Goal: Task Accomplishment & Management: Manage account settings

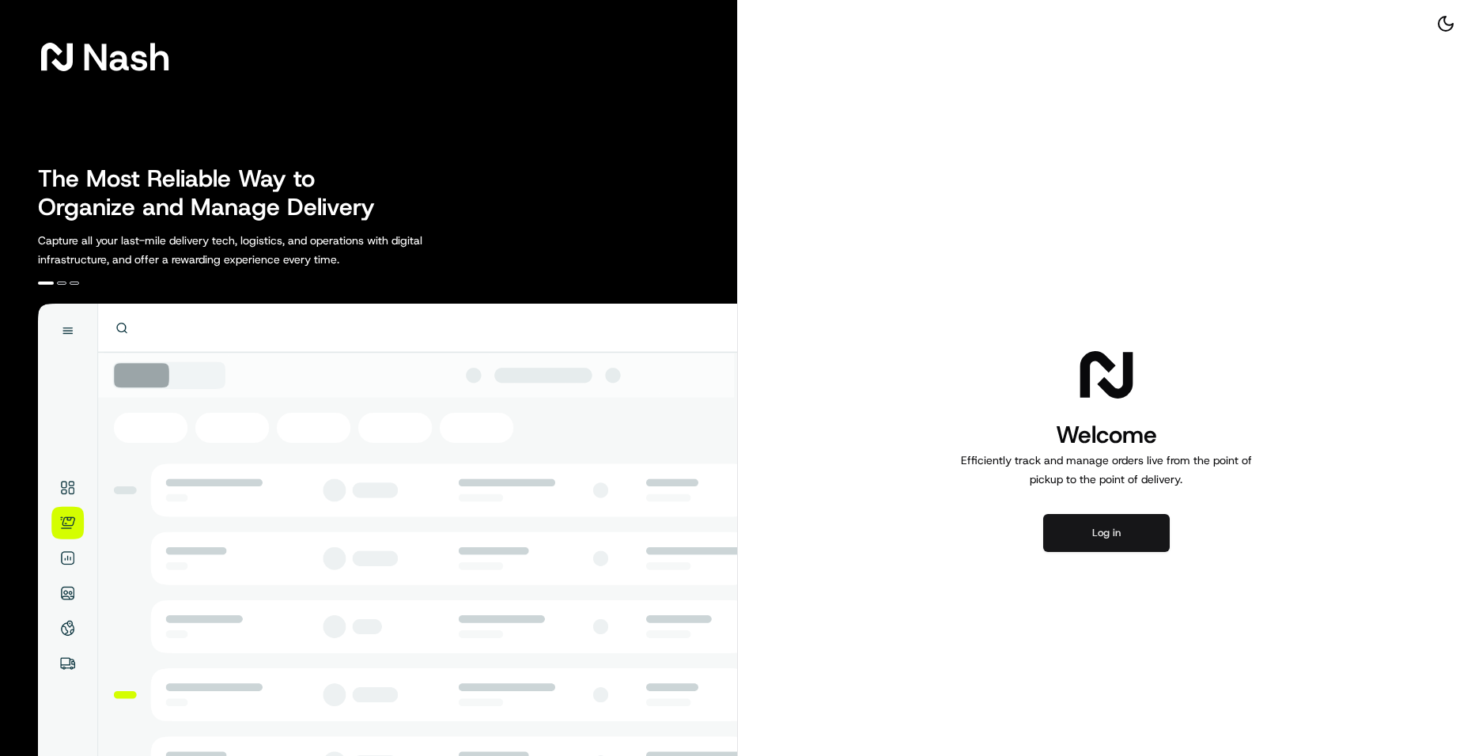
click at [1154, 537] on button "Log in" at bounding box center [1107, 533] width 127 height 38
